Goal: Task Accomplishment & Management: Complete application form

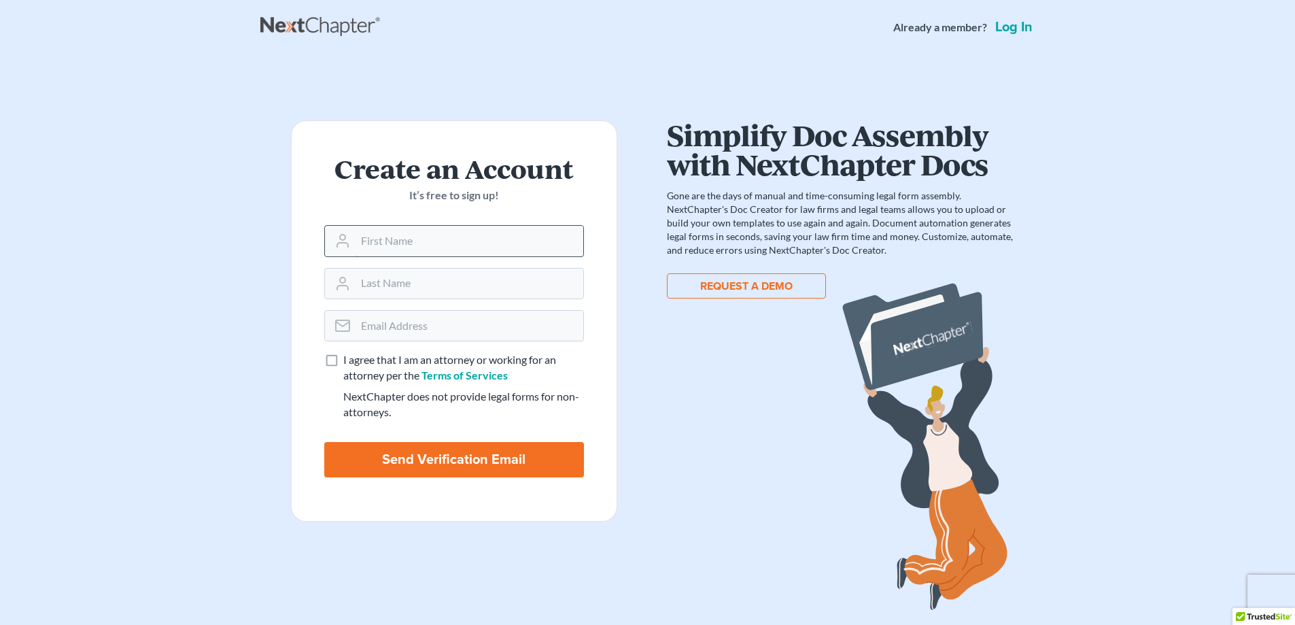
click at [429, 249] on input "text" at bounding box center [469, 241] width 228 height 30
type input "[PERSON_NAME]"
type input "[PERSON_NAME][EMAIL_ADDRESS][DOMAIN_NAME]"
click at [343, 352] on label "I agree that I am an attorney or working for an attorney per the Terms of Servi…" at bounding box center [463, 367] width 241 height 31
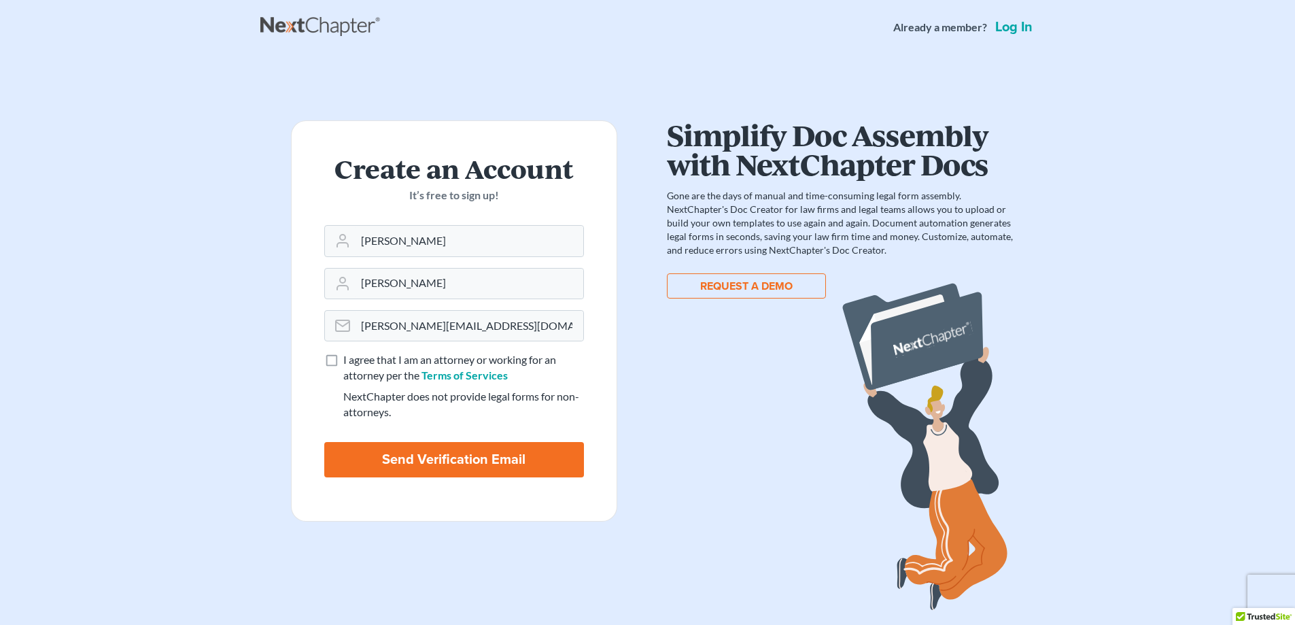
click at [349, 352] on input "I agree that I am an attorney or working for an attorney per the Terms of Servi…" at bounding box center [353, 356] width 9 height 9
checkbox input "true"
click at [512, 460] on input "Send Verification Email" at bounding box center [454, 459] width 260 height 35
type input "Thinking..."
